Goal: Task Accomplishment & Management: Use online tool/utility

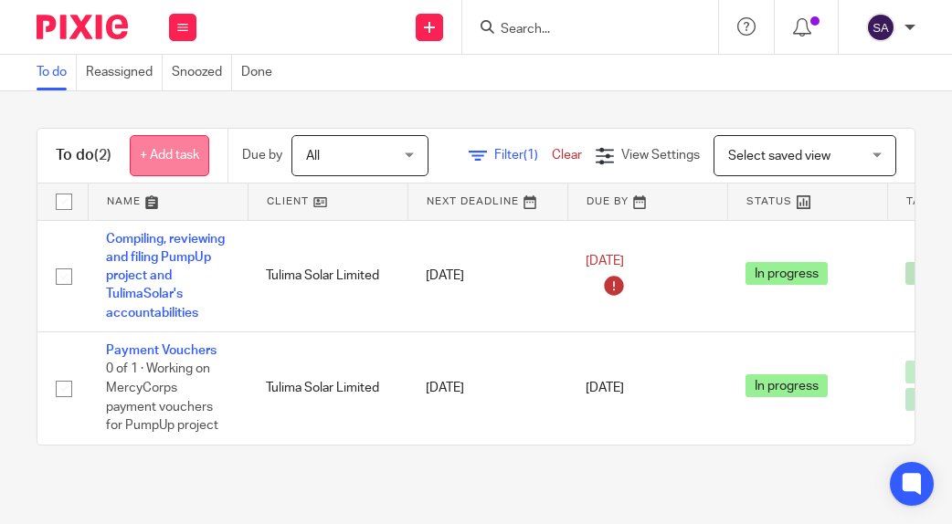
click at [160, 158] on link "+ Add task" at bounding box center [169, 155] width 79 height 41
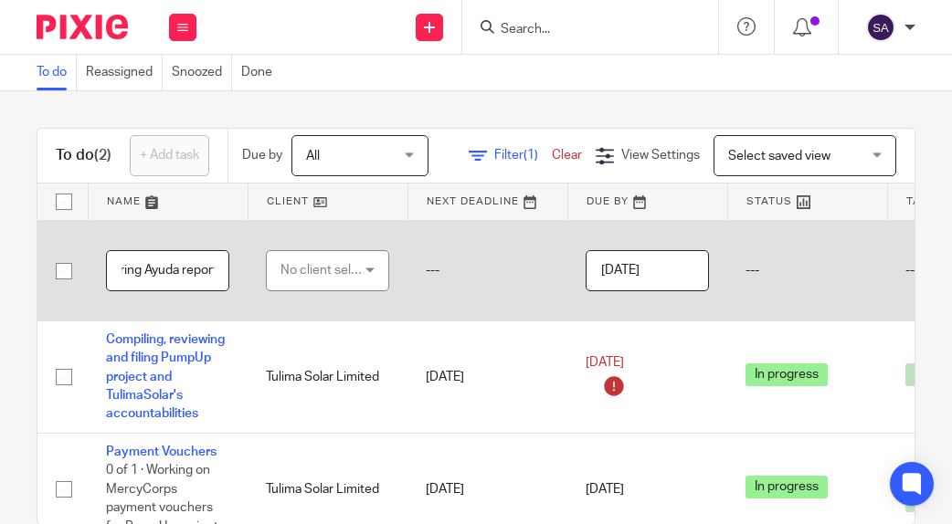
scroll to position [0, 40]
type input "Preparing Ayuda report"
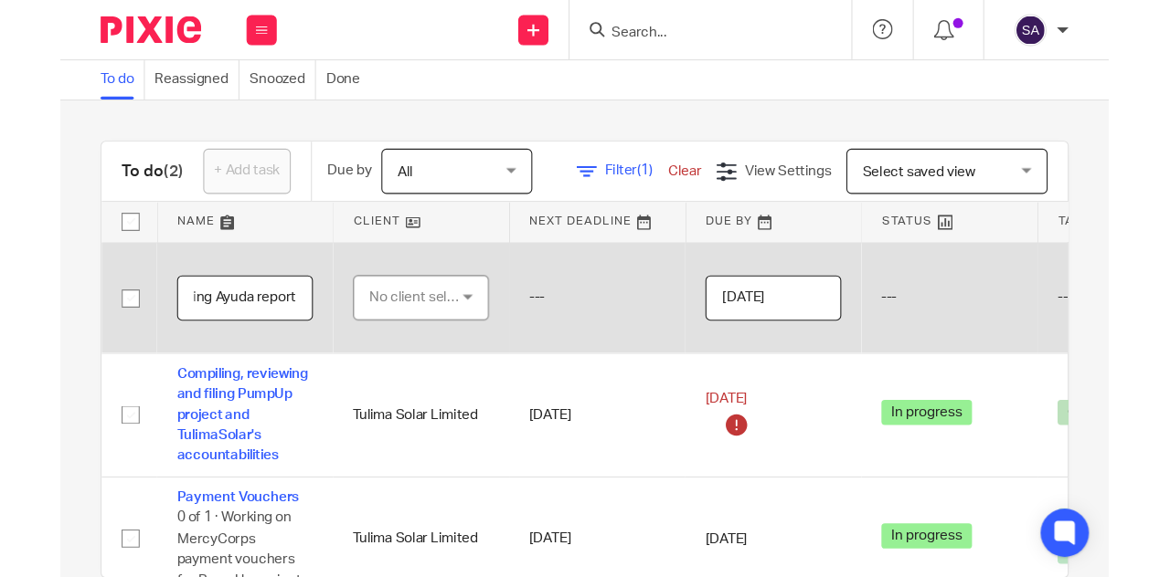
scroll to position [0, 0]
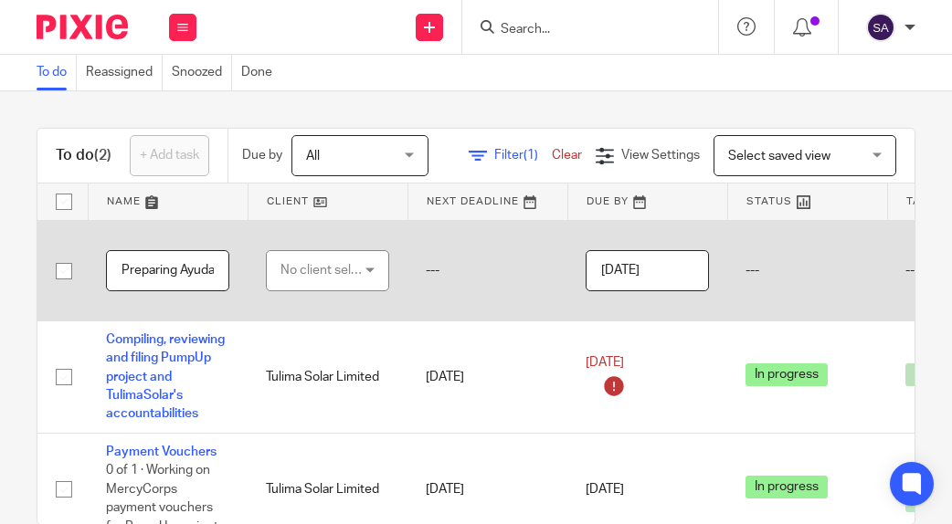
click at [325, 271] on div "No client selected" at bounding box center [324, 270] width 86 height 38
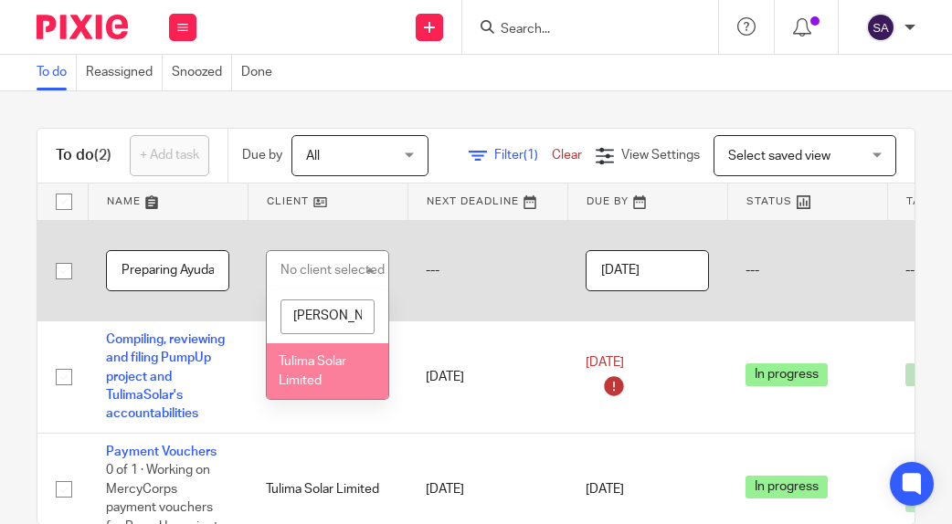
type input "tuli"
click at [323, 362] on span "Tulima Solar Limited" at bounding box center [313, 371] width 68 height 32
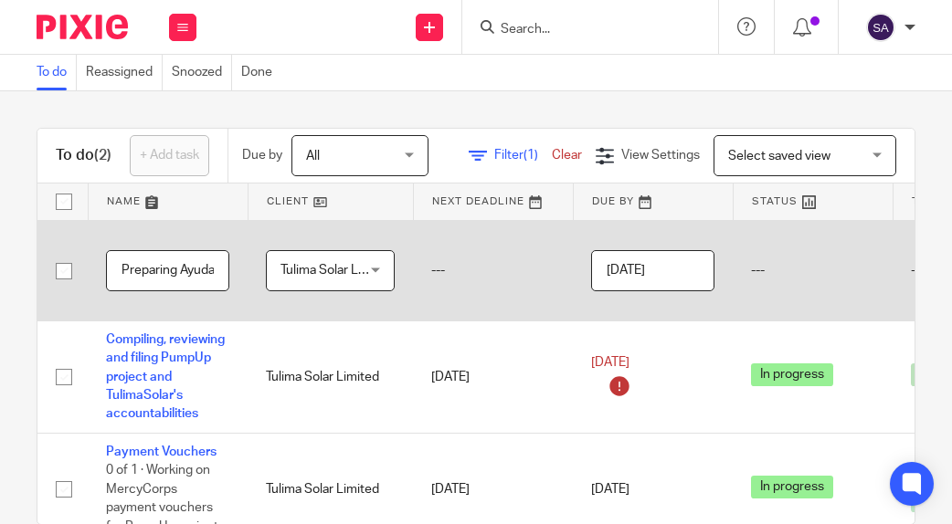
click at [561, 238] on td "---" at bounding box center [493, 270] width 160 height 101
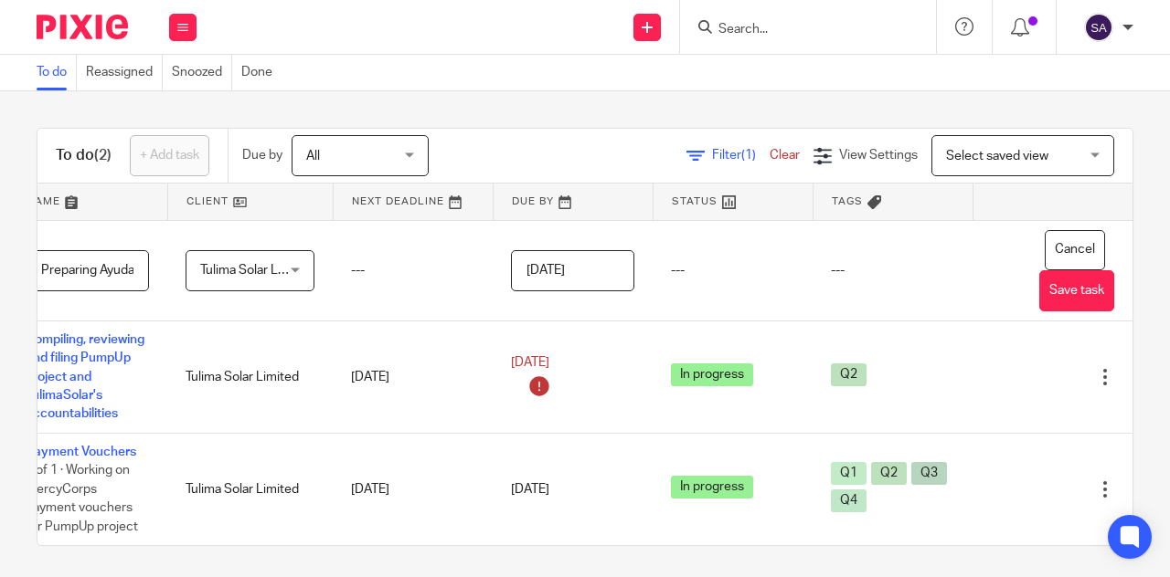
scroll to position [0, 109]
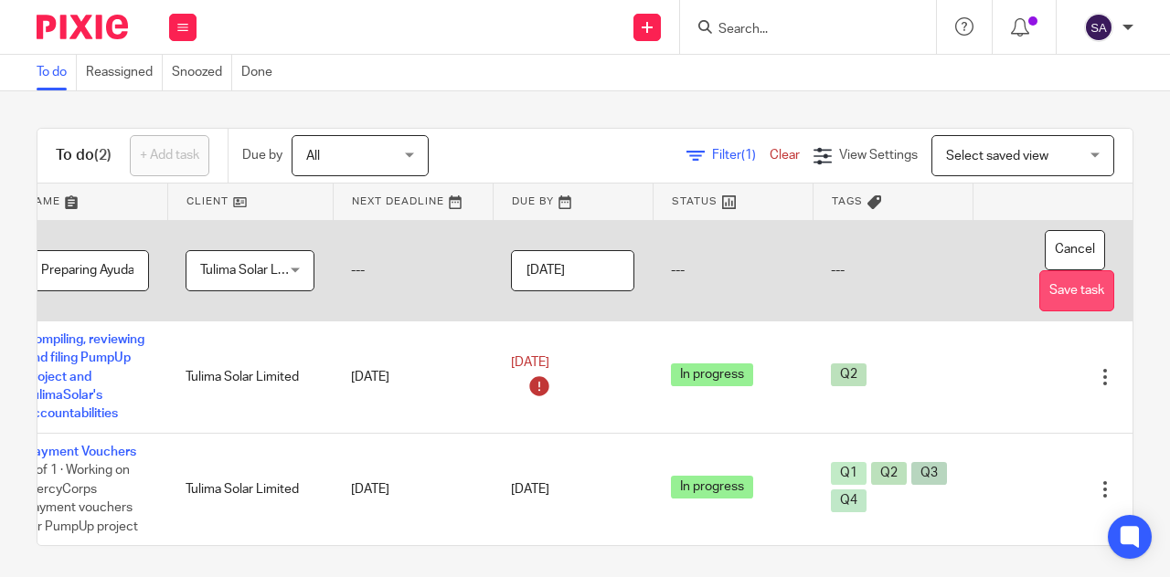
click at [951, 293] on button "Save task" at bounding box center [1076, 290] width 75 height 41
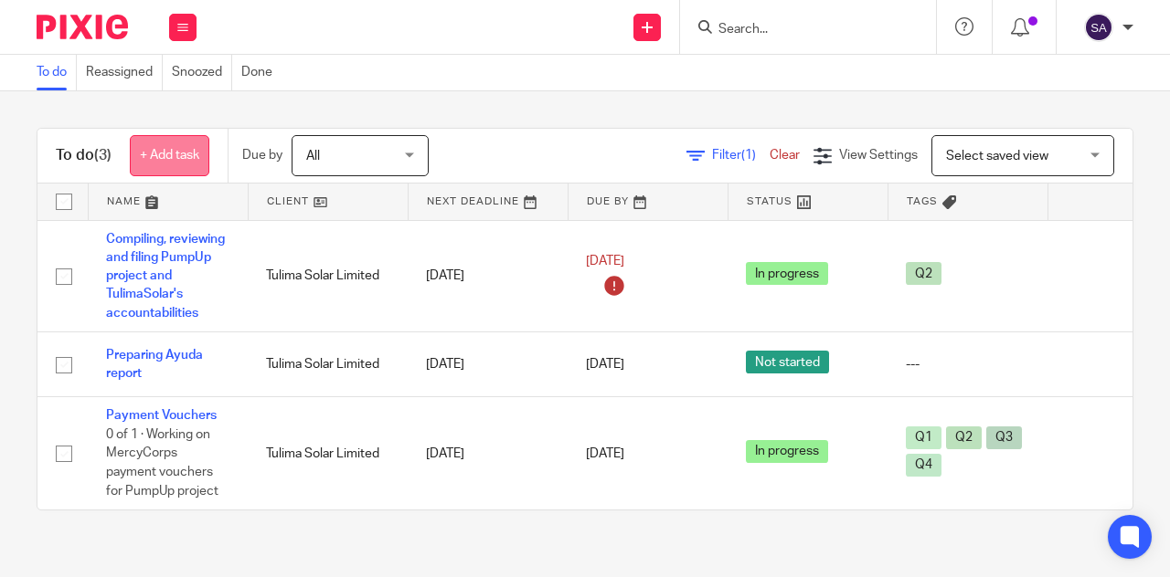
click at [155, 169] on link "+ Add task" at bounding box center [169, 155] width 79 height 41
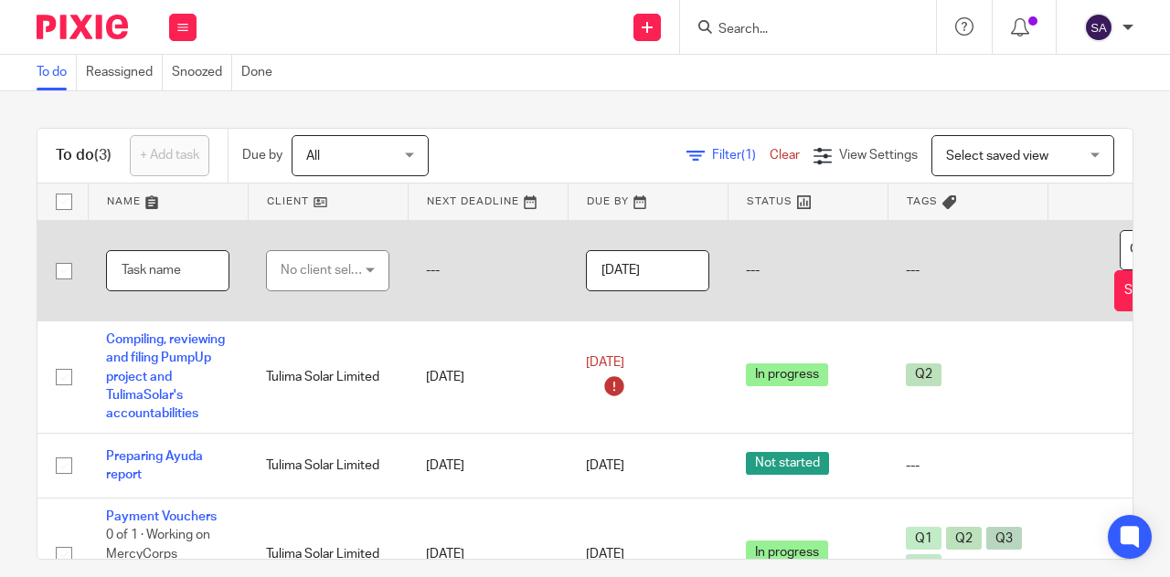
click at [199, 282] on input "text" at bounding box center [167, 270] width 123 height 41
type input "A"
type input "Airtel Bulk Uploads"
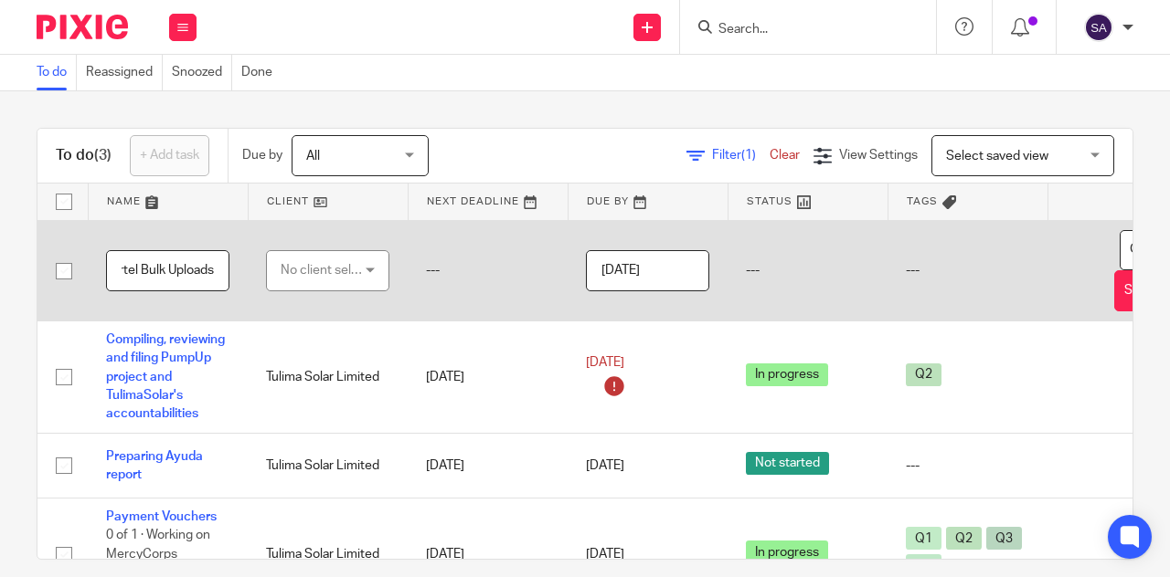
click at [331, 279] on div "No client selected" at bounding box center [324, 270] width 86 height 38
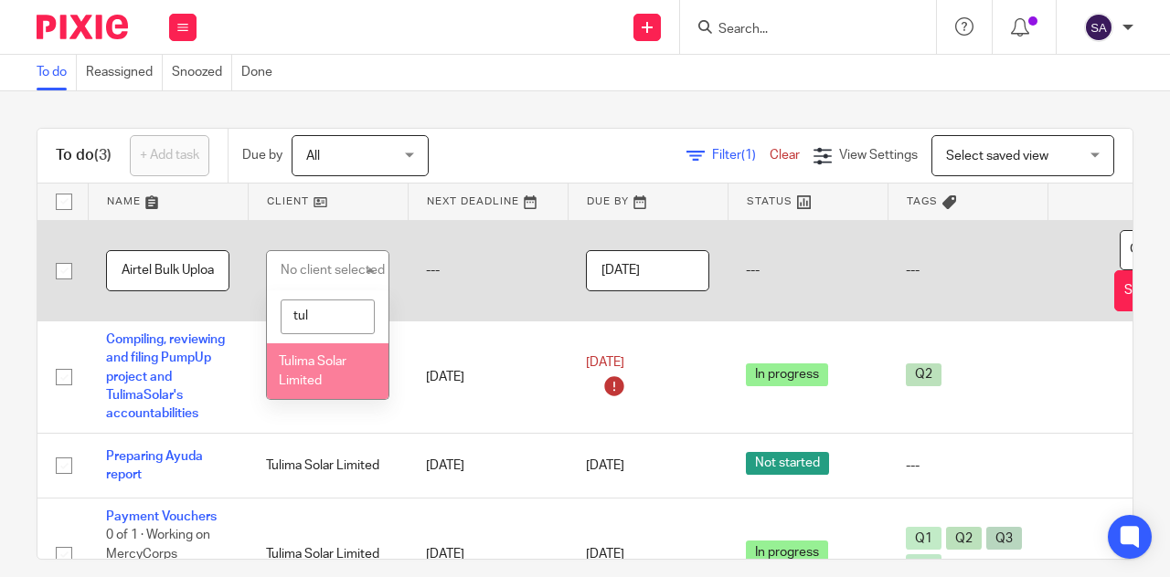
type input "tul"
click at [340, 364] on span "Tulima Solar Limited" at bounding box center [313, 371] width 68 height 32
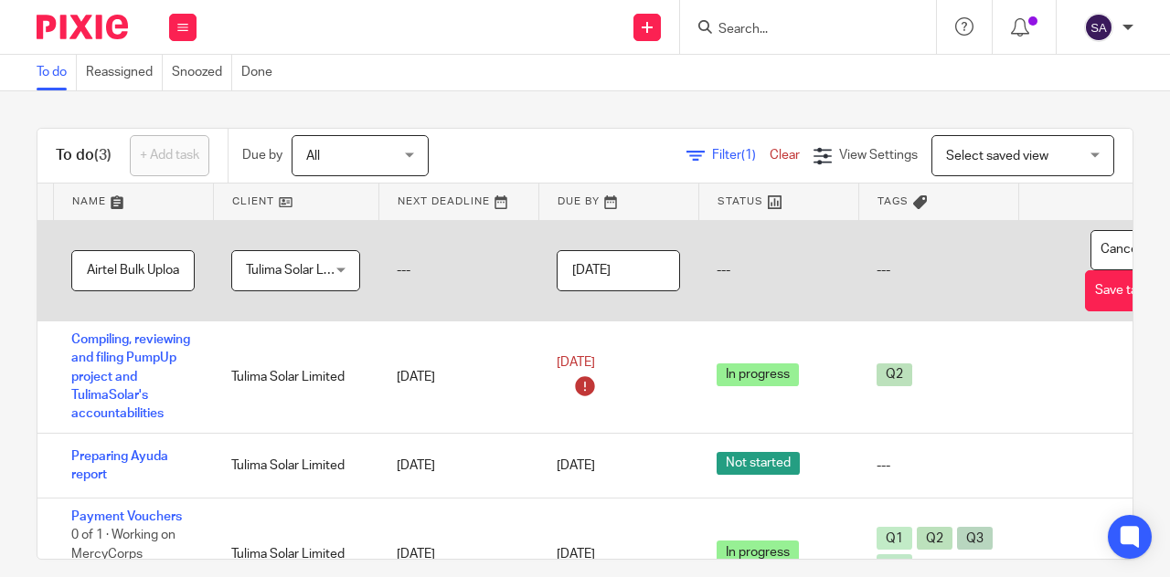
scroll to position [0, 122]
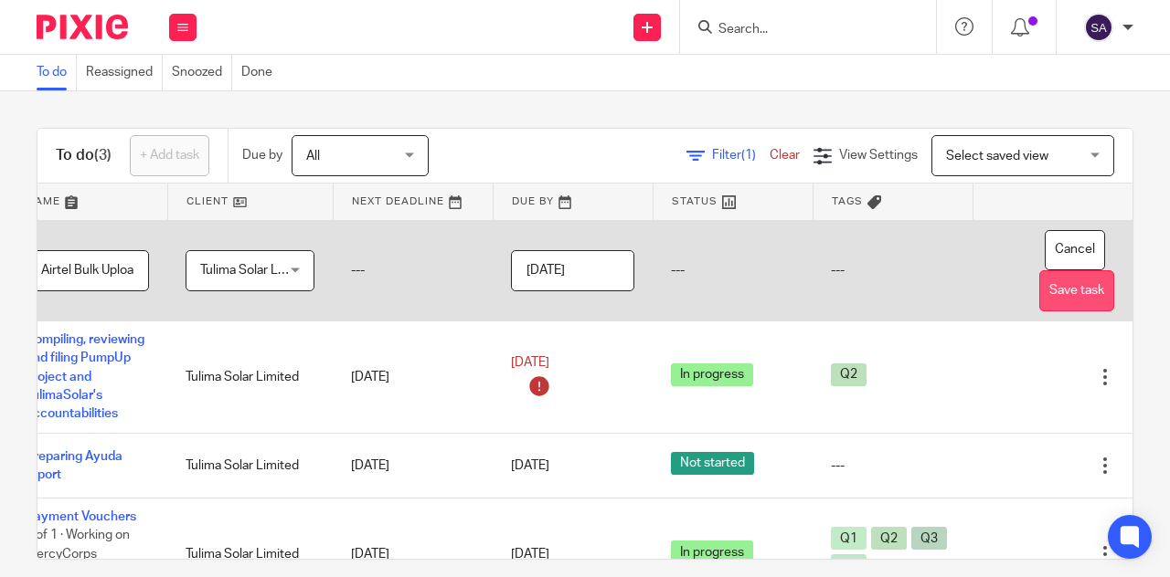
click at [1039, 281] on button "Save task" at bounding box center [1076, 290] width 75 height 41
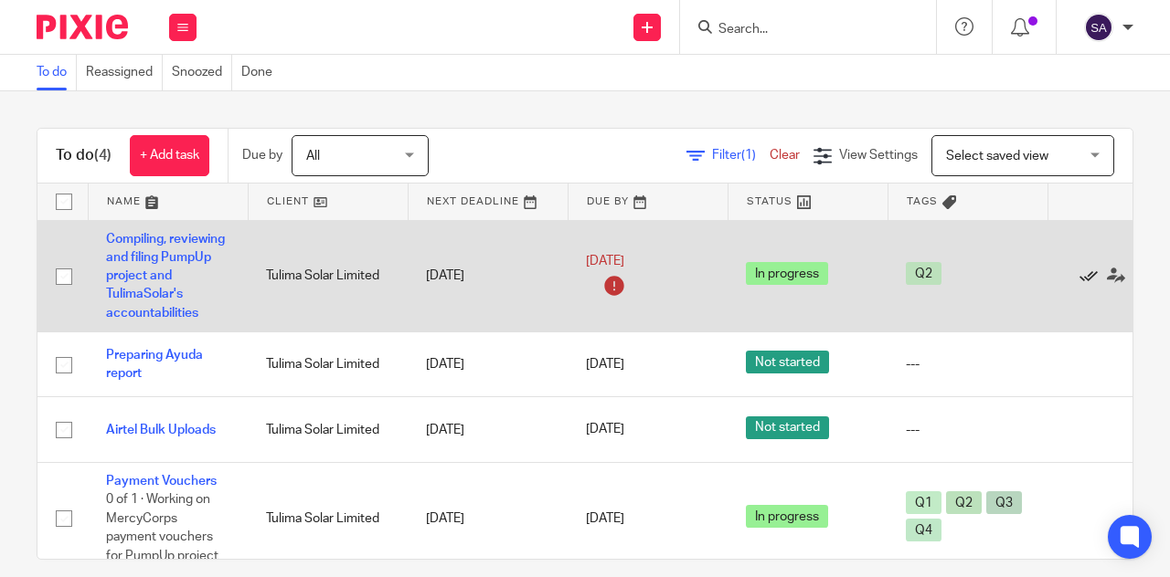
click at [1084, 275] on icon at bounding box center [1088, 276] width 18 height 18
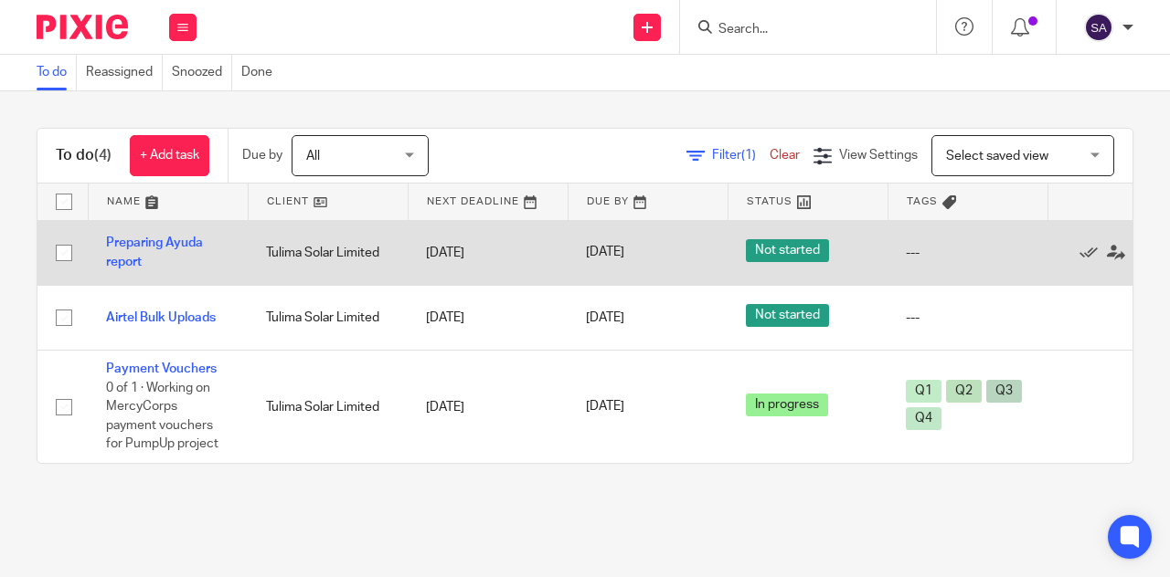
click at [906, 249] on div "---" at bounding box center [967, 253] width 123 height 18
click at [165, 240] on link "Preparing Ayuda report" at bounding box center [154, 252] width 97 height 31
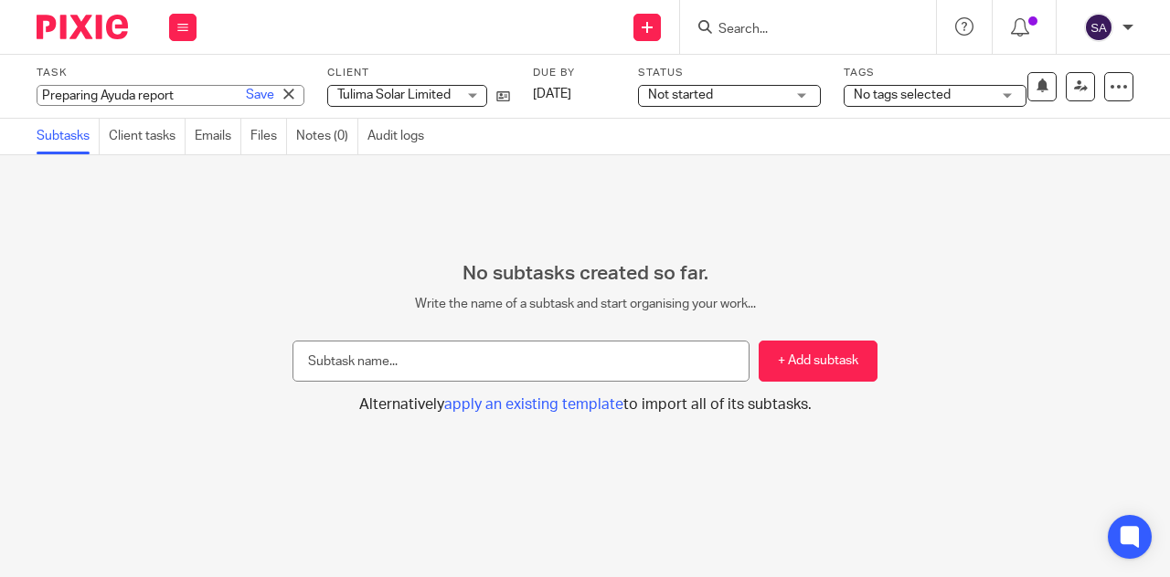
click at [139, 90] on input "Preparing Ayuda report" at bounding box center [171, 95] width 268 height 21
type input "Preparing Ayuda Financial report"
click at [246, 95] on link "Save" at bounding box center [260, 95] width 28 height 18
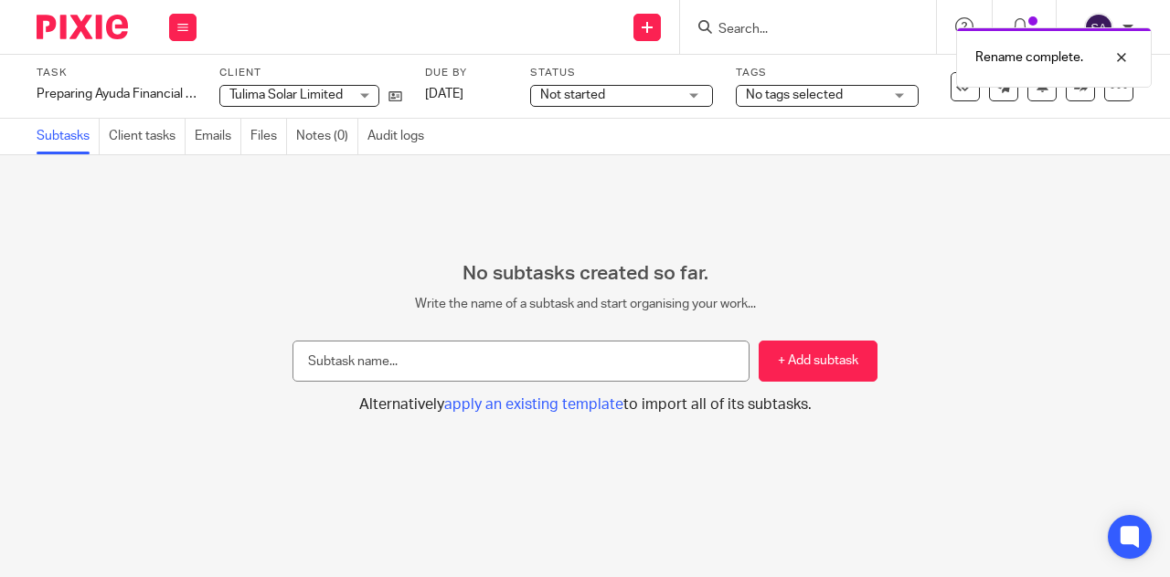
click at [826, 90] on span "No tags selected" at bounding box center [794, 95] width 97 height 13
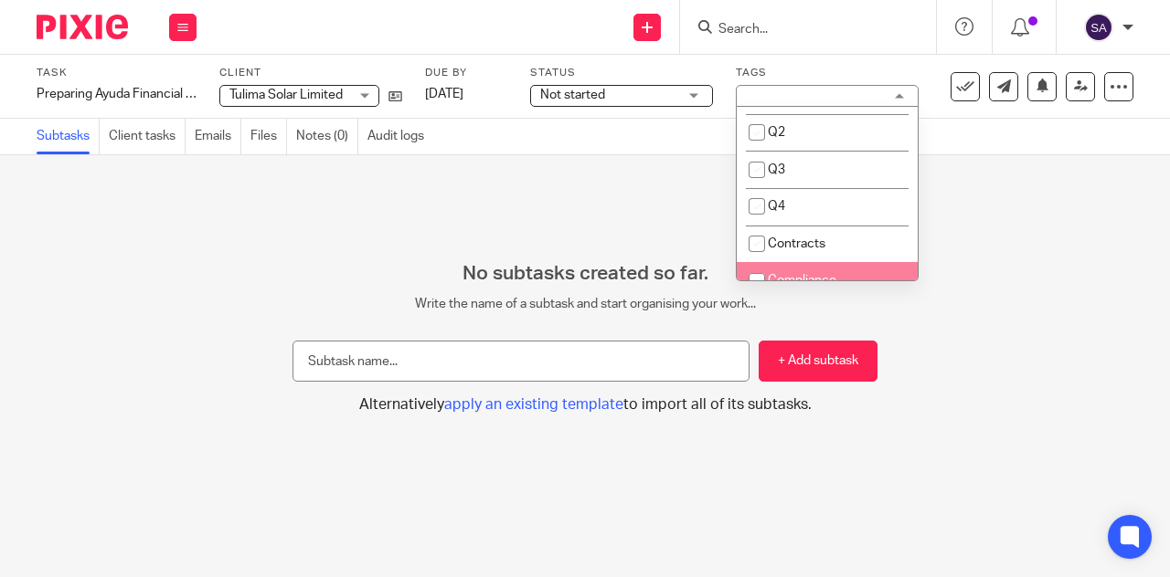
scroll to position [261, 0]
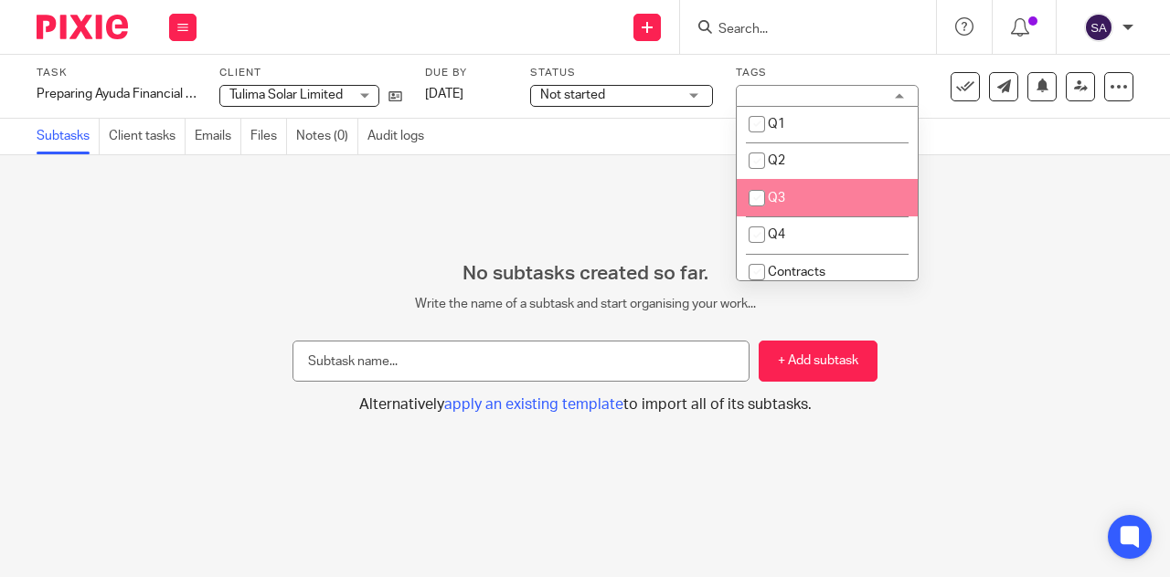
click at [758, 196] on input "checkbox" at bounding box center [756, 198] width 35 height 35
checkbox input "true"
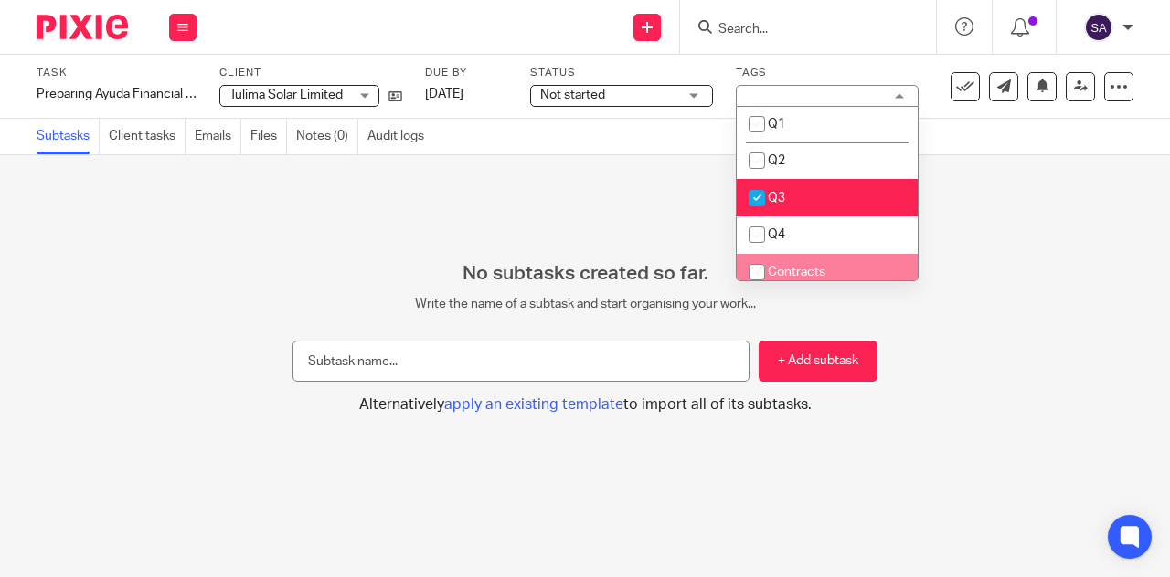
click at [1057, 283] on div "No subtasks created so far. Write the name of a subtask and start organising yo…" at bounding box center [585, 338] width 1170 height 153
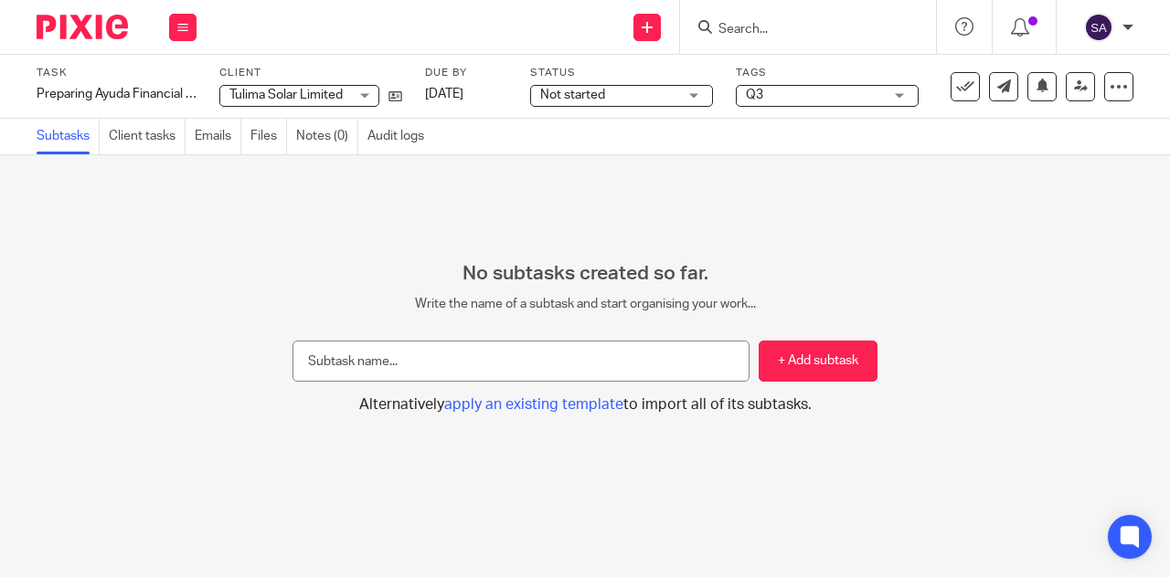
click at [593, 90] on span "Not started" at bounding box center [572, 95] width 65 height 13
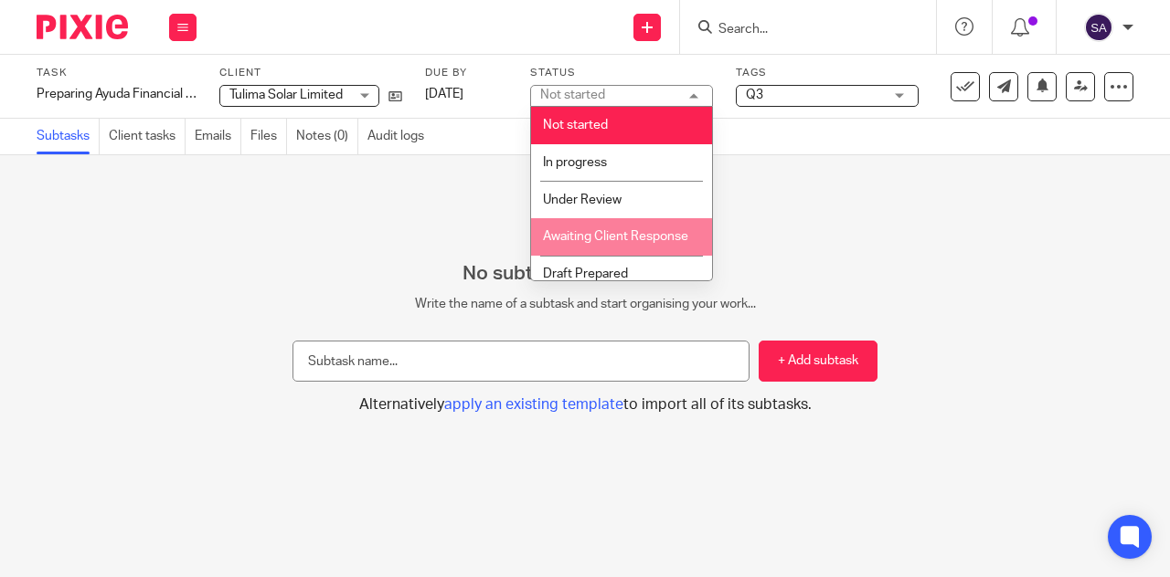
click at [268, 251] on div "No subtasks created so far. Write the name of a subtask and start organising yo…" at bounding box center [585, 366] width 1170 height 422
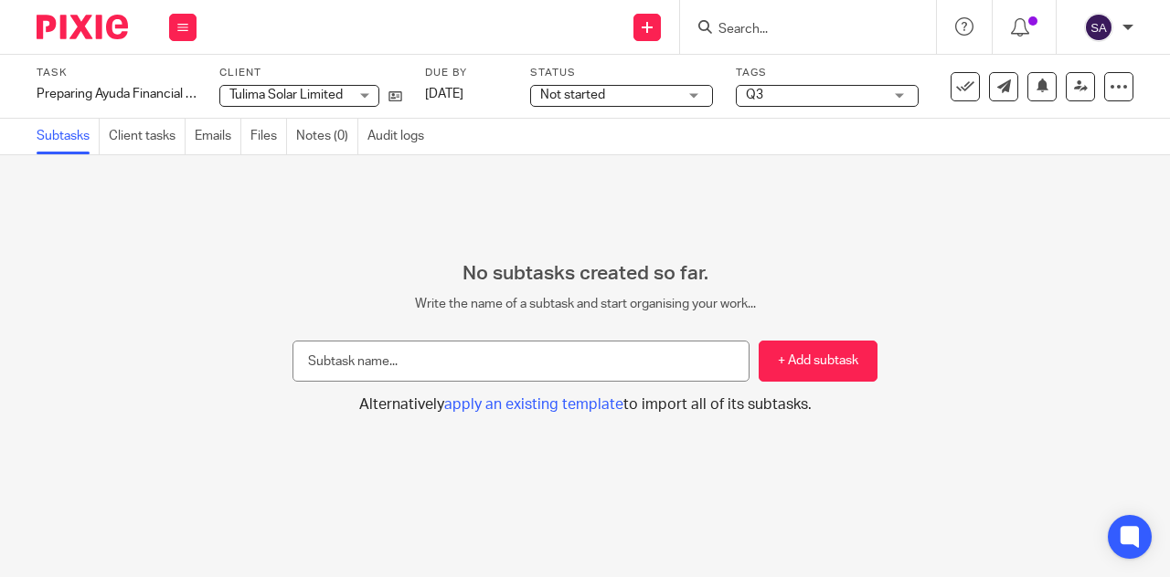
click at [110, 23] on img at bounding box center [82, 27] width 91 height 25
